Goal: Find specific page/section: Find specific page/section

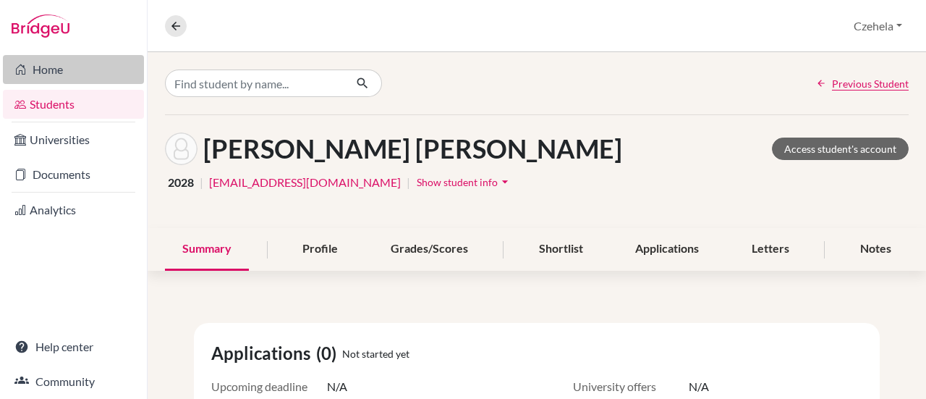
click at [77, 64] on link "Home" at bounding box center [73, 69] width 141 height 29
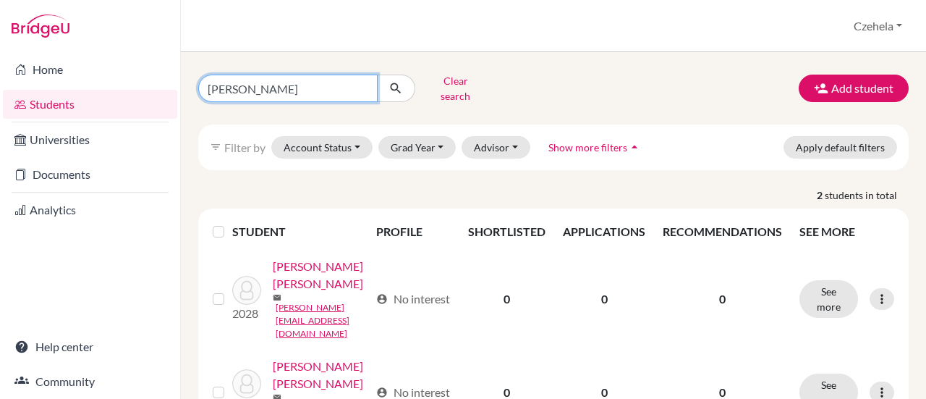
click at [308, 79] on input "[PERSON_NAME]" at bounding box center [287, 88] width 179 height 27
type input "t"
type input "[PERSON_NAME]"
click button "submit" at bounding box center [396, 88] width 38 height 27
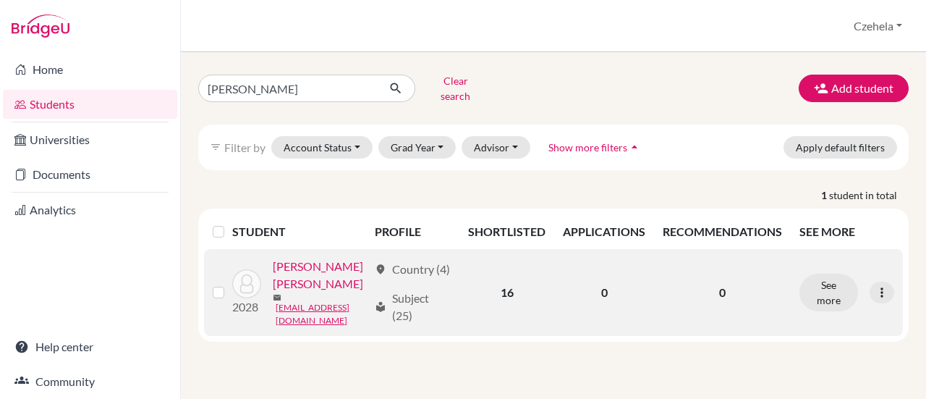
click at [308, 292] on link "[PERSON_NAME] [PERSON_NAME]" at bounding box center [320, 275] width 95 height 35
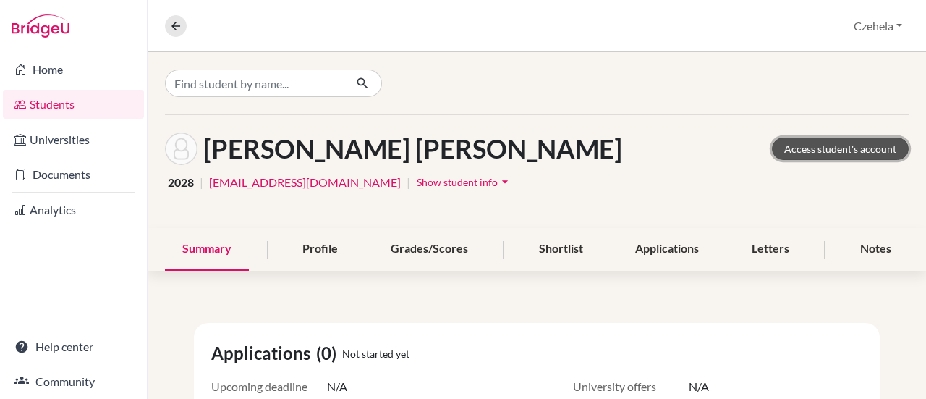
click at [842, 150] on link "Access student's account" at bounding box center [840, 148] width 137 height 22
